Goal: Information Seeking & Learning: Learn about a topic

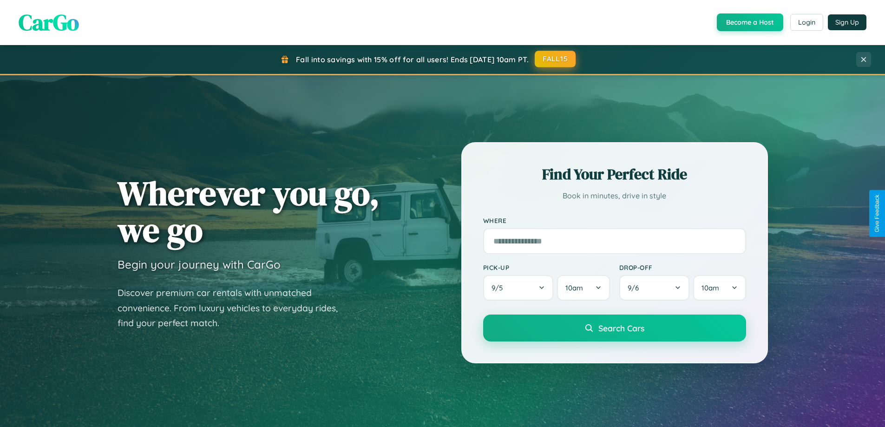
click at [555, 59] on button "FALL15" at bounding box center [555, 59] width 41 height 17
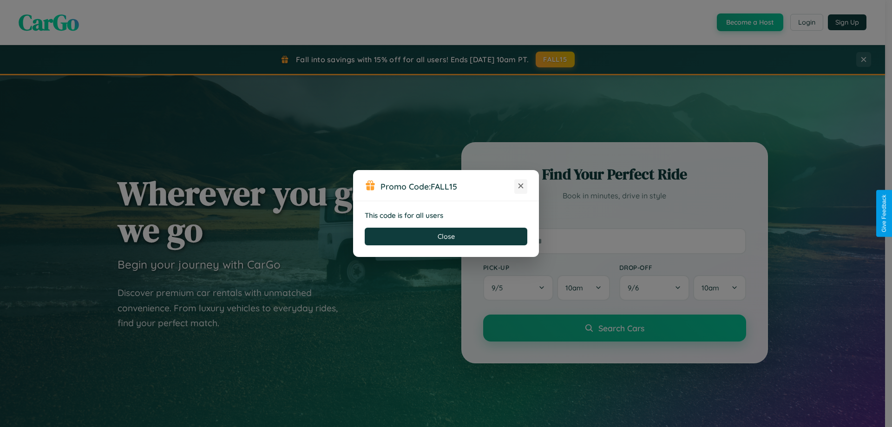
click at [521, 186] on icon at bounding box center [520, 185] width 9 height 9
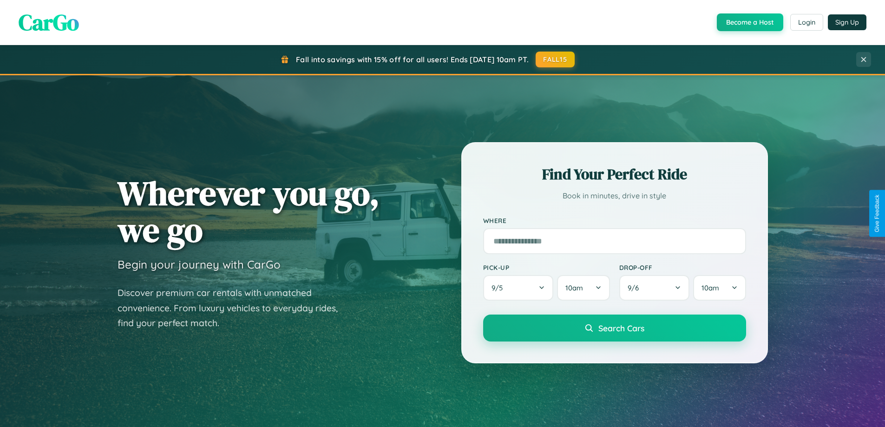
scroll to position [639, 0]
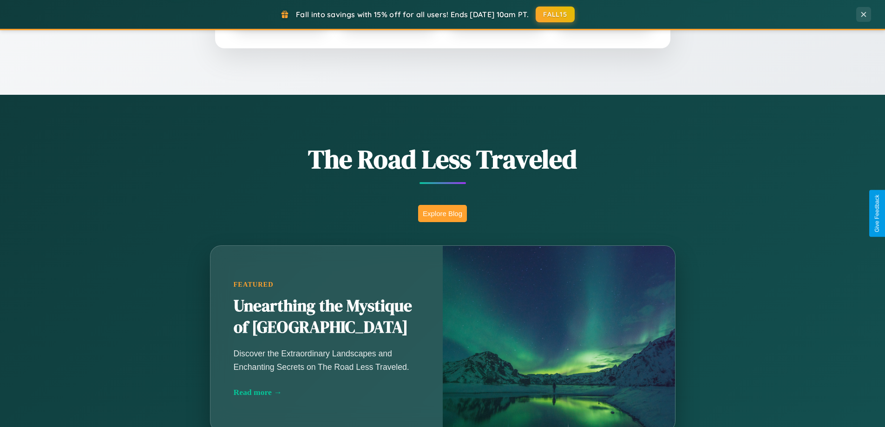
click at [442, 213] on button "Explore Blog" at bounding box center [442, 213] width 49 height 17
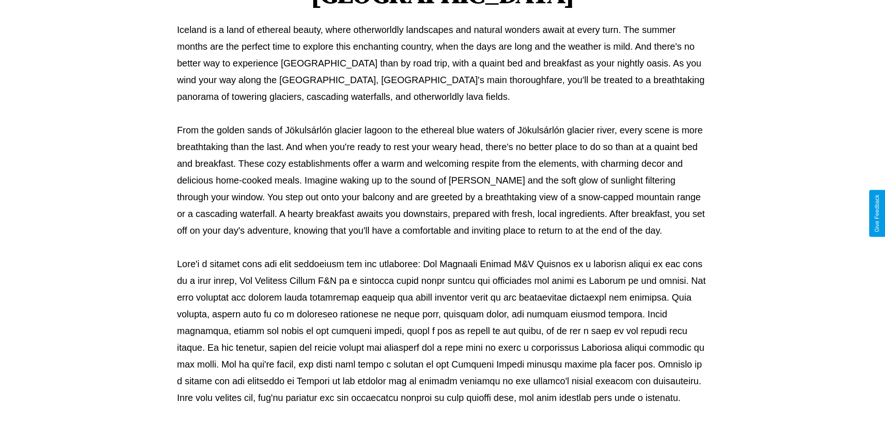
scroll to position [300, 0]
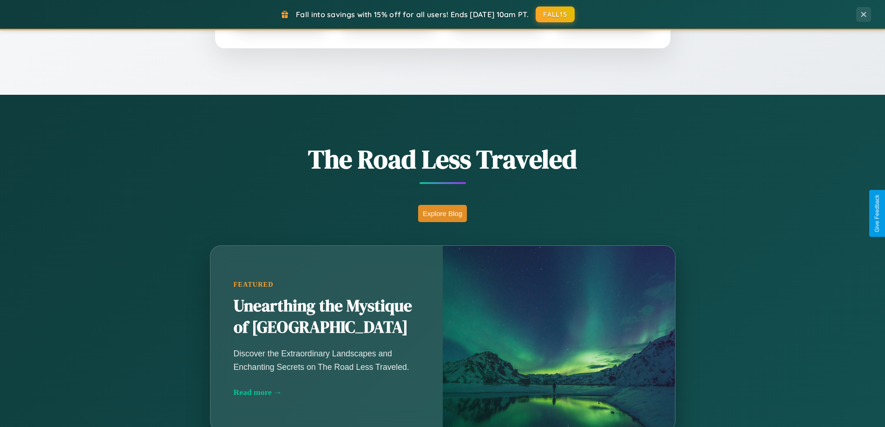
scroll to position [1787, 0]
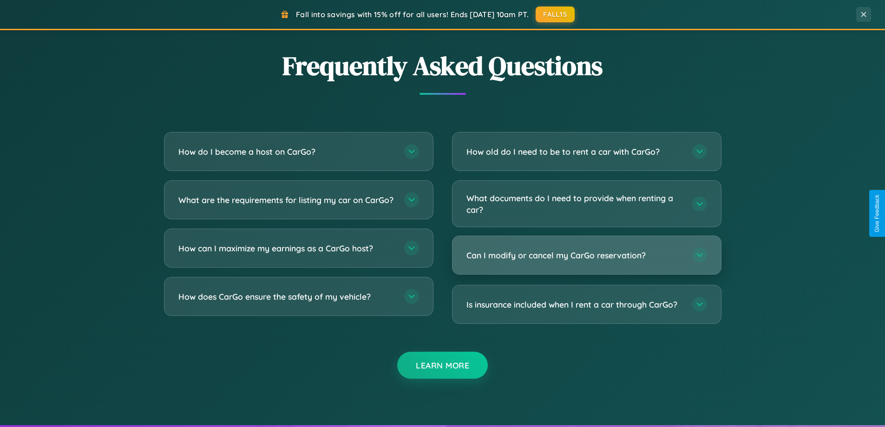
click at [586, 255] on h3 "Can I modify or cancel my CarGo reservation?" at bounding box center [574, 255] width 216 height 12
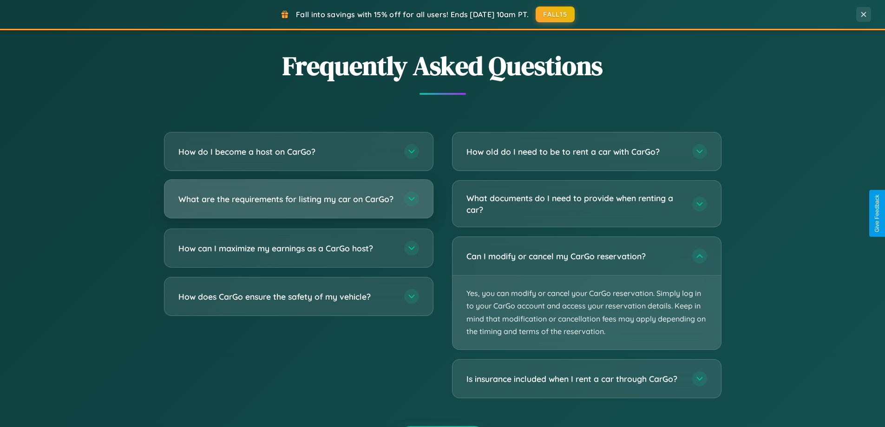
click at [298, 203] on h3 "What are the requirements for listing my car on CarGo?" at bounding box center [286, 199] width 216 height 12
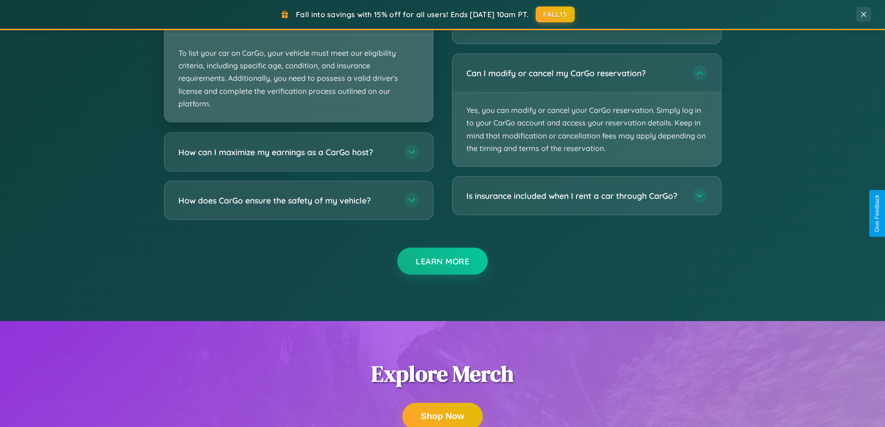
scroll to position [2030, 0]
